Goal: Find specific page/section

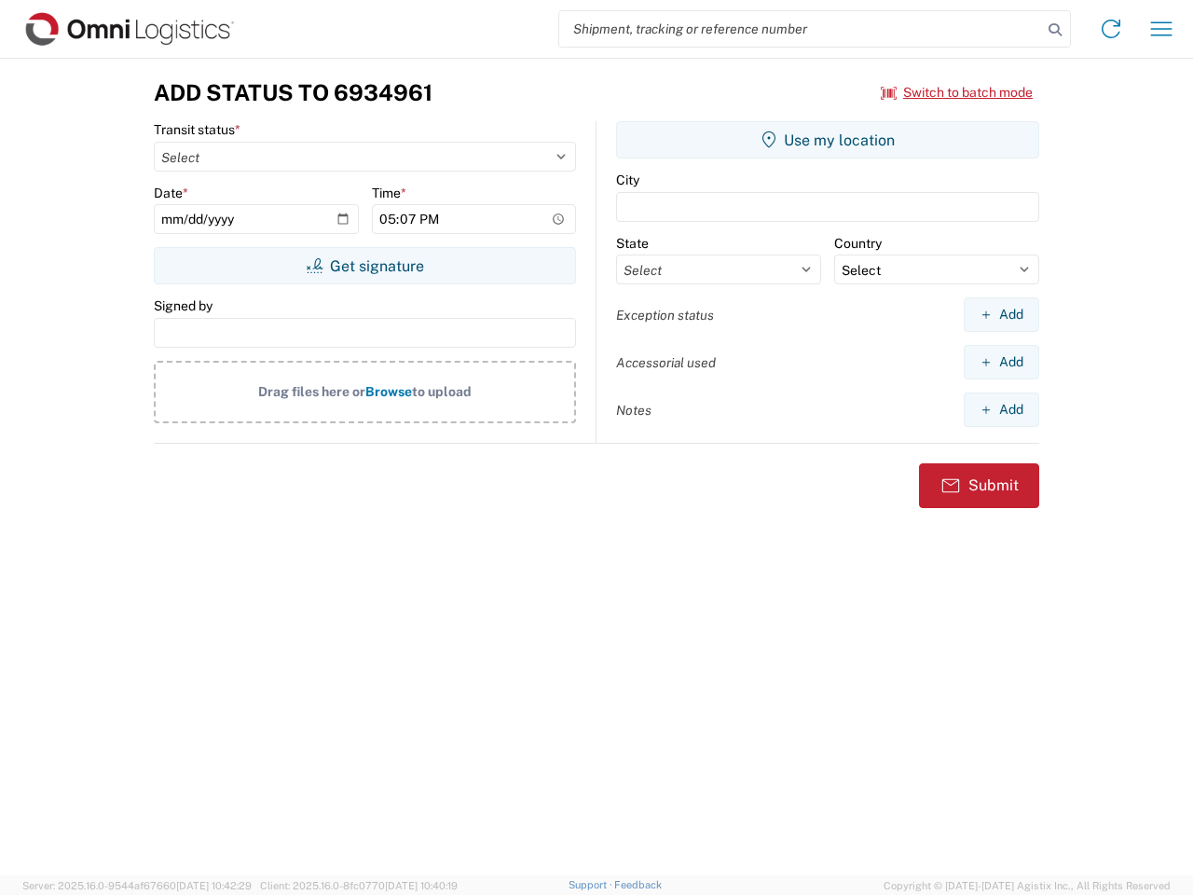
click at [801, 29] on input "search" at bounding box center [800, 28] width 483 height 35
click at [1055, 30] on icon at bounding box center [1055, 30] width 26 height 26
click at [1111, 29] on icon at bounding box center [1111, 29] width 30 height 30
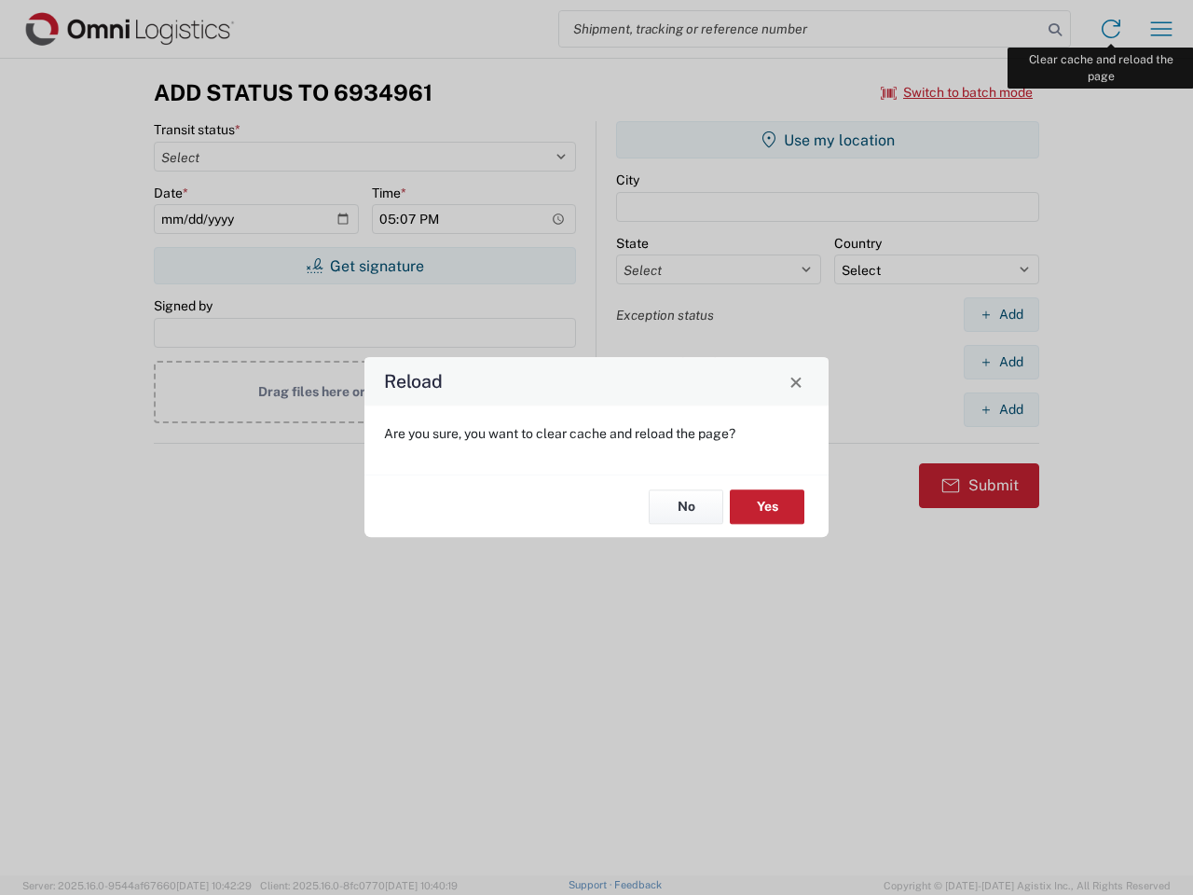
click at [1161, 29] on div "Reload Are you sure, you want to clear cache and reload the page? No Yes" at bounding box center [596, 447] width 1193 height 895
click at [957, 92] on div "Reload Are you sure, you want to clear cache and reload the page? No Yes" at bounding box center [596, 447] width 1193 height 895
click at [364, 266] on div "Reload Are you sure, you want to clear cache and reload the page? No Yes" at bounding box center [596, 447] width 1193 height 895
click at [828, 140] on div "Reload Are you sure, you want to clear cache and reload the page? No Yes" at bounding box center [596, 447] width 1193 height 895
click at [1001, 314] on div "Reload Are you sure, you want to clear cache and reload the page? No Yes" at bounding box center [596, 447] width 1193 height 895
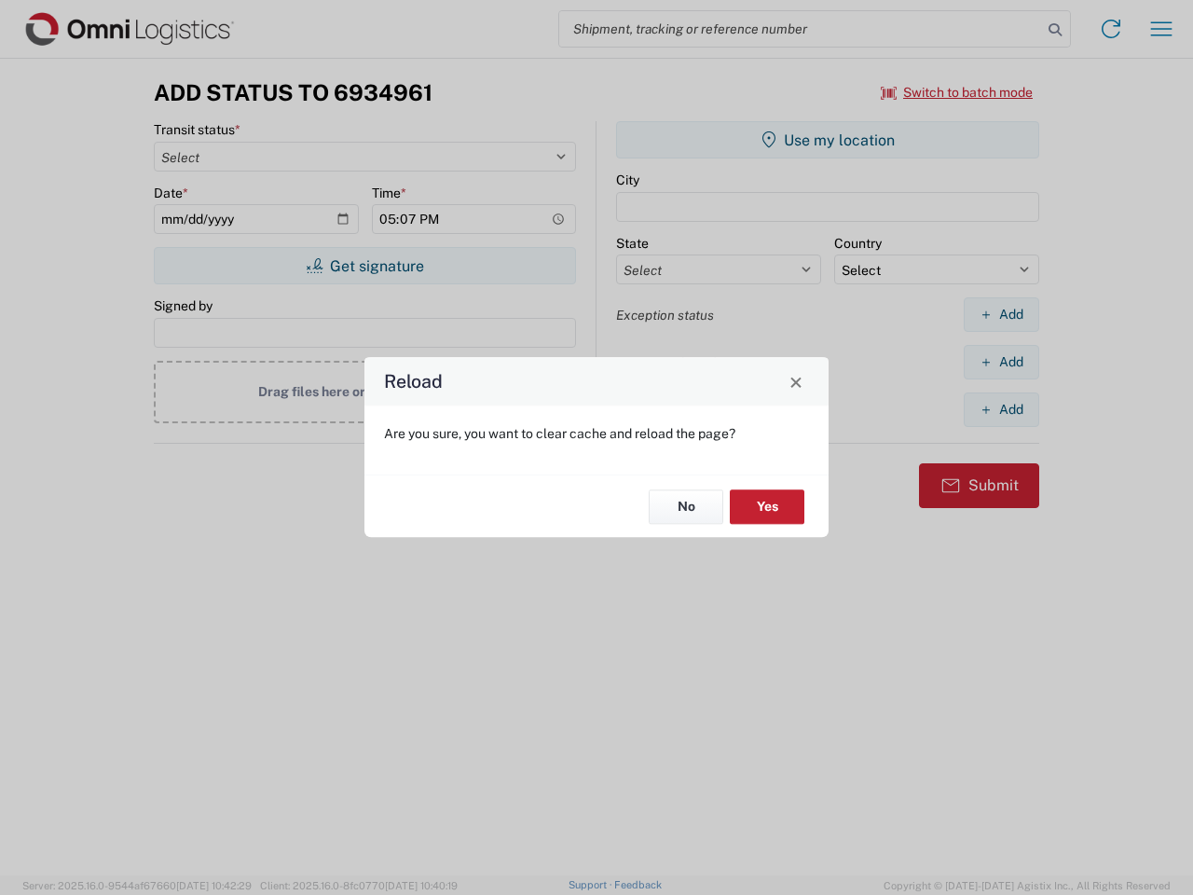
click at [1001, 362] on div "Reload Are you sure, you want to clear cache and reload the page? No Yes" at bounding box center [596, 447] width 1193 height 895
click at [1001, 409] on div "Reload Are you sure, you want to clear cache and reload the page? No Yes" at bounding box center [596, 447] width 1193 height 895
